Goal: Transaction & Acquisition: Purchase product/service

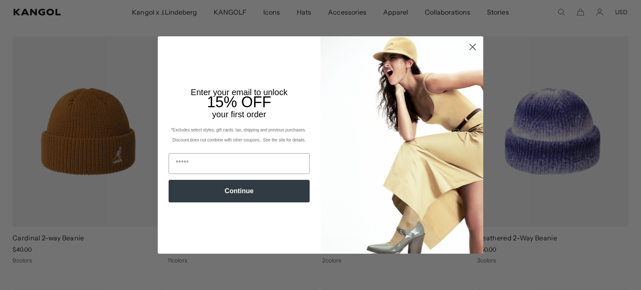
click at [471, 50] on icon "Close dialog" at bounding box center [473, 47] width 6 height 6
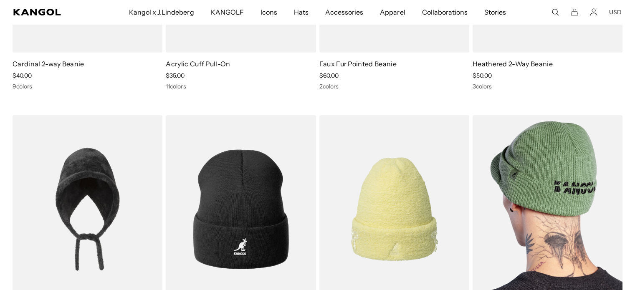
click at [544, 170] on img at bounding box center [548, 209] width 150 height 188
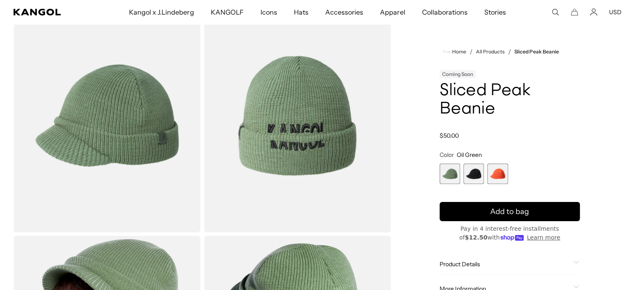
click at [444, 177] on span "1 of 3" at bounding box center [450, 174] width 20 height 20
click at [478, 173] on span "2 of 3" at bounding box center [473, 174] width 20 height 20
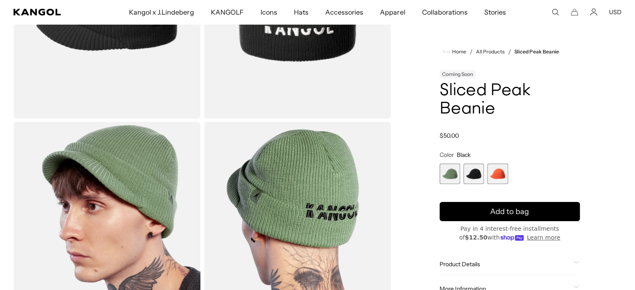
click at [503, 175] on span "3 of 3" at bounding box center [497, 174] width 20 height 20
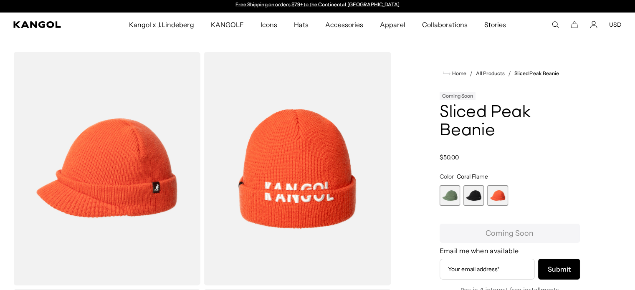
click at [449, 197] on span "1 of 3" at bounding box center [450, 195] width 20 height 20
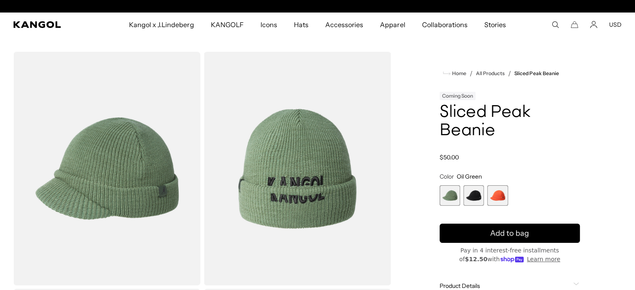
scroll to position [0, 172]
click at [449, 197] on span "1 of 3" at bounding box center [450, 195] width 20 height 20
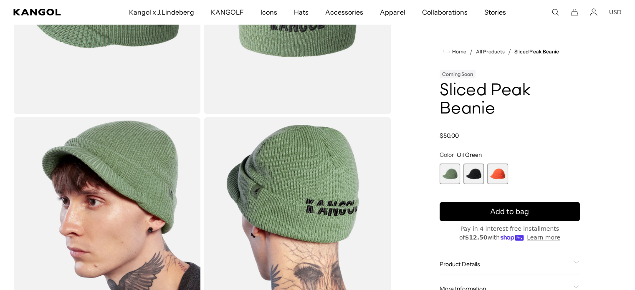
scroll to position [0, 0]
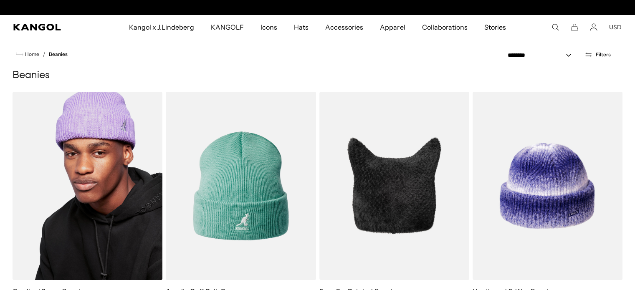
scroll to position [0, 172]
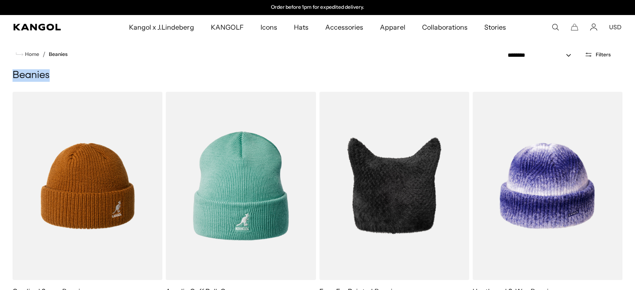
drag, startPoint x: 14, startPoint y: 74, endPoint x: 52, endPoint y: 79, distance: 37.9
click at [52, 79] on h1 "Beanies" at bounding box center [318, 75] width 610 height 13
copy h1 "Beanies"
